Goal: Transaction & Acquisition: Obtain resource

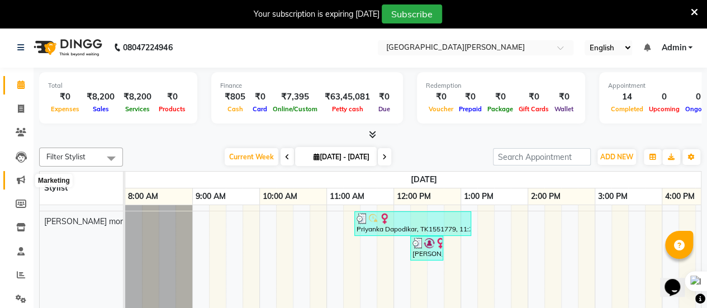
click at [22, 185] on span at bounding box center [21, 180] width 20 height 13
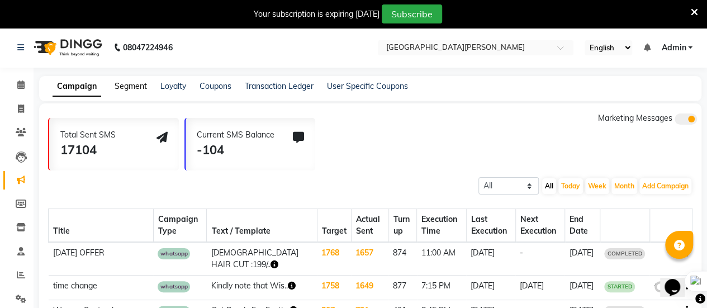
click at [140, 83] on link "Segment" at bounding box center [131, 86] width 32 height 10
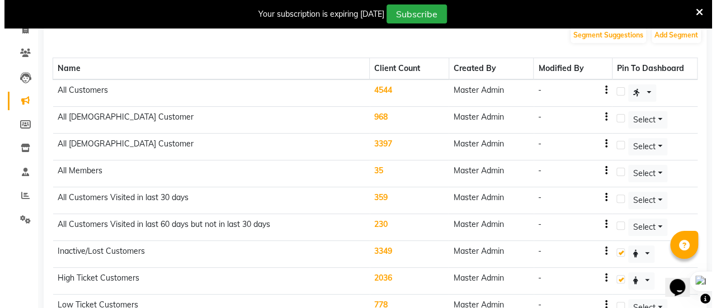
scroll to position [70, 0]
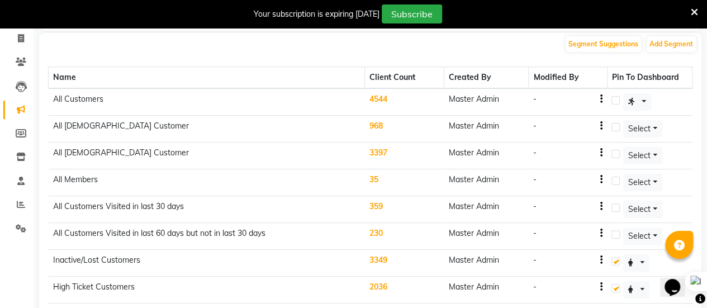
click at [385, 102] on td "4544" at bounding box center [404, 101] width 79 height 27
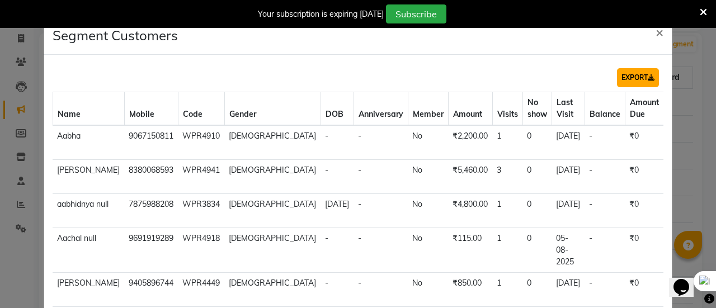
click at [639, 80] on button "EXPORT" at bounding box center [638, 77] width 42 height 19
